Goal: Task Accomplishment & Management: Use online tool/utility

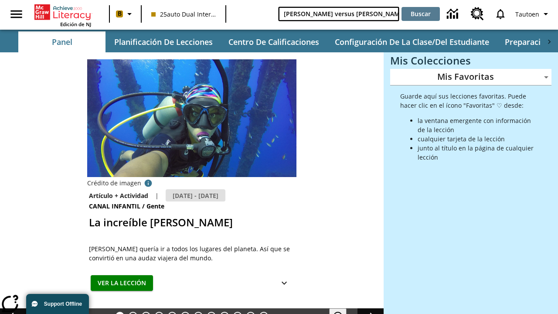
type input "[PERSON_NAME] versus [PERSON_NAME]"
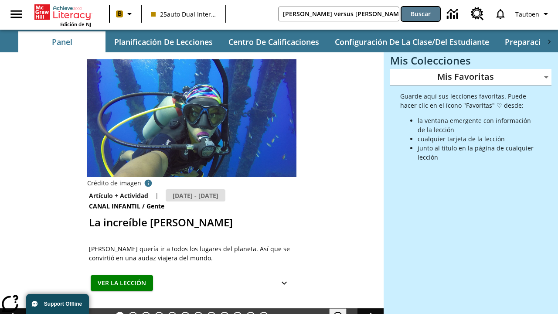
click at [421, 14] on button "Buscar" at bounding box center [420, 14] width 38 height 14
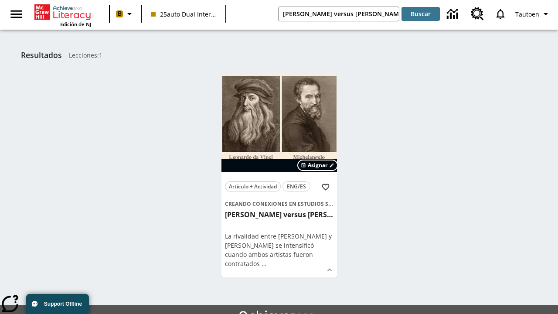
click at [318, 165] on span "Asignar" at bounding box center [318, 165] width 20 height 8
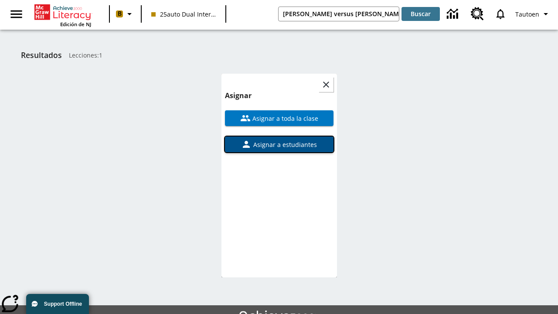
click at [279, 144] on span "Asignar a estudiantes" at bounding box center [283, 144] width 65 height 9
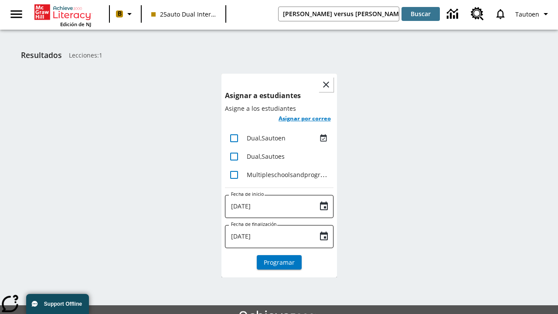
click at [234, 138] on input "lesson details" at bounding box center [234, 138] width 18 height 18
checkbox input "true"
click at [304, 119] on h6 "Asignar por correo" at bounding box center [304, 118] width 52 height 10
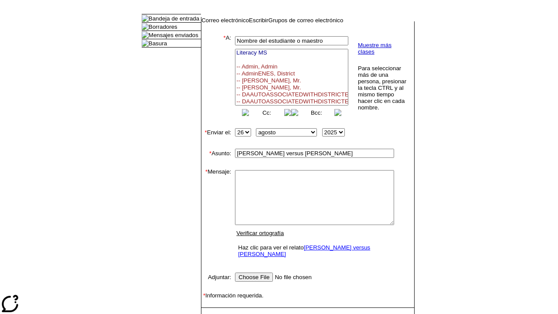
select select
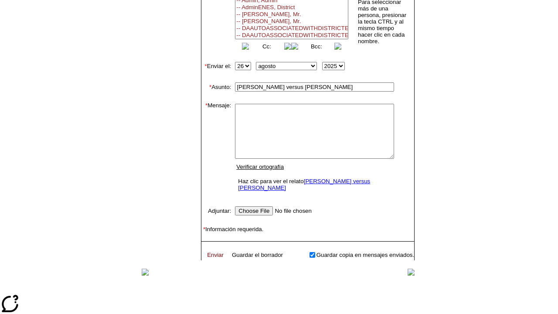
click at [211, 252] on link "Enviar" at bounding box center [215, 254] width 17 height 7
